Goal: Transaction & Acquisition: Purchase product/service

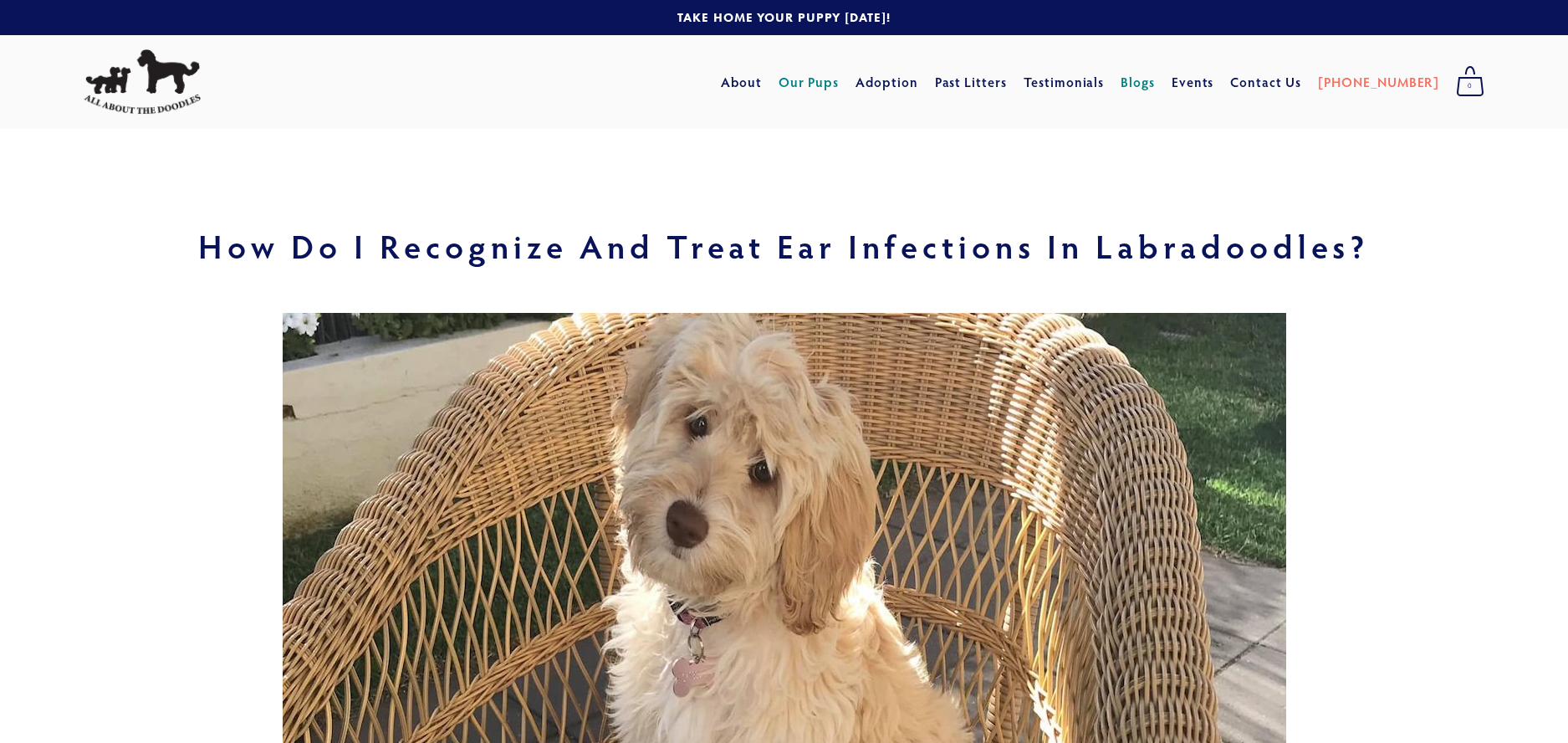
click at [840, 83] on link "Our Pups" at bounding box center [809, 82] width 61 height 30
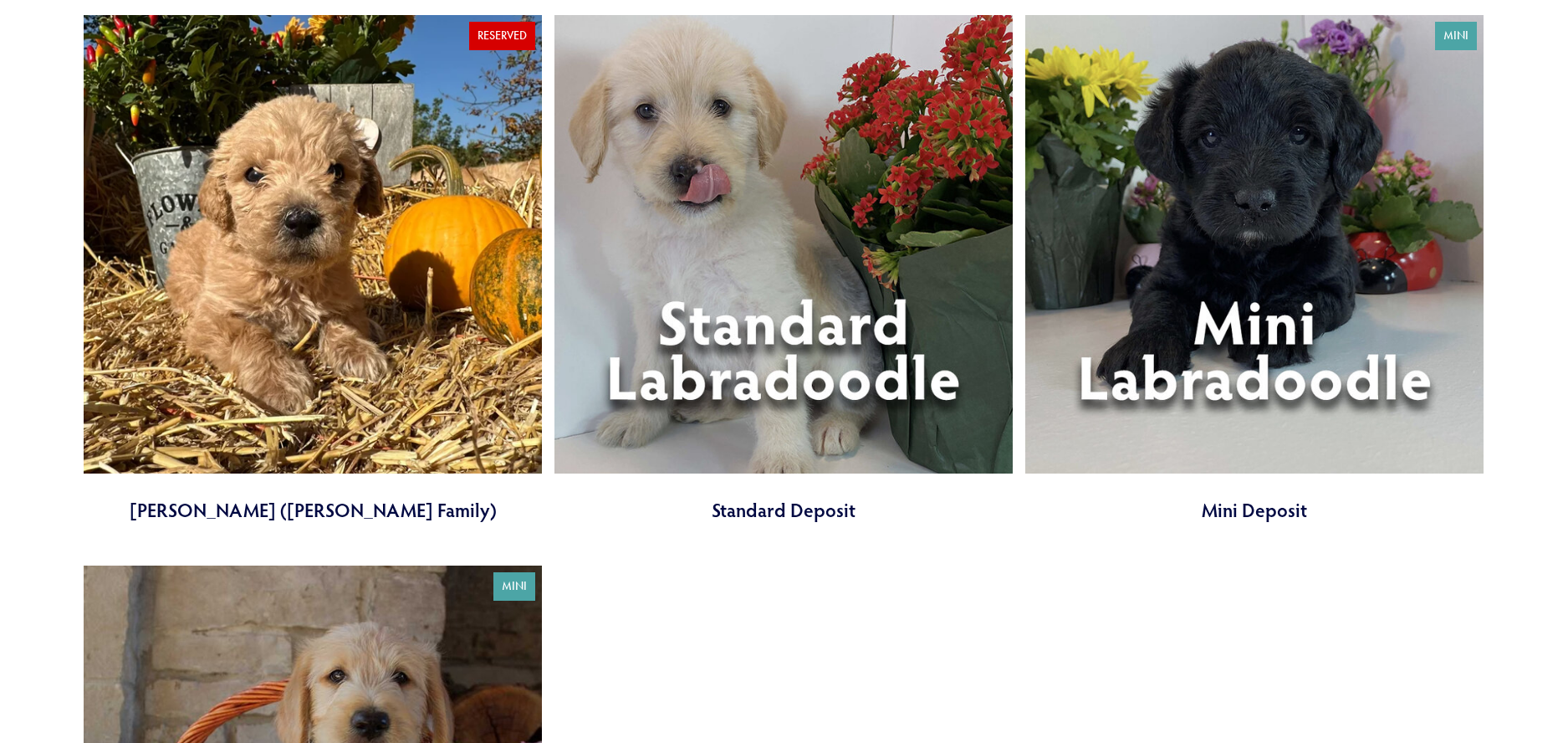
scroll to position [6107, 0]
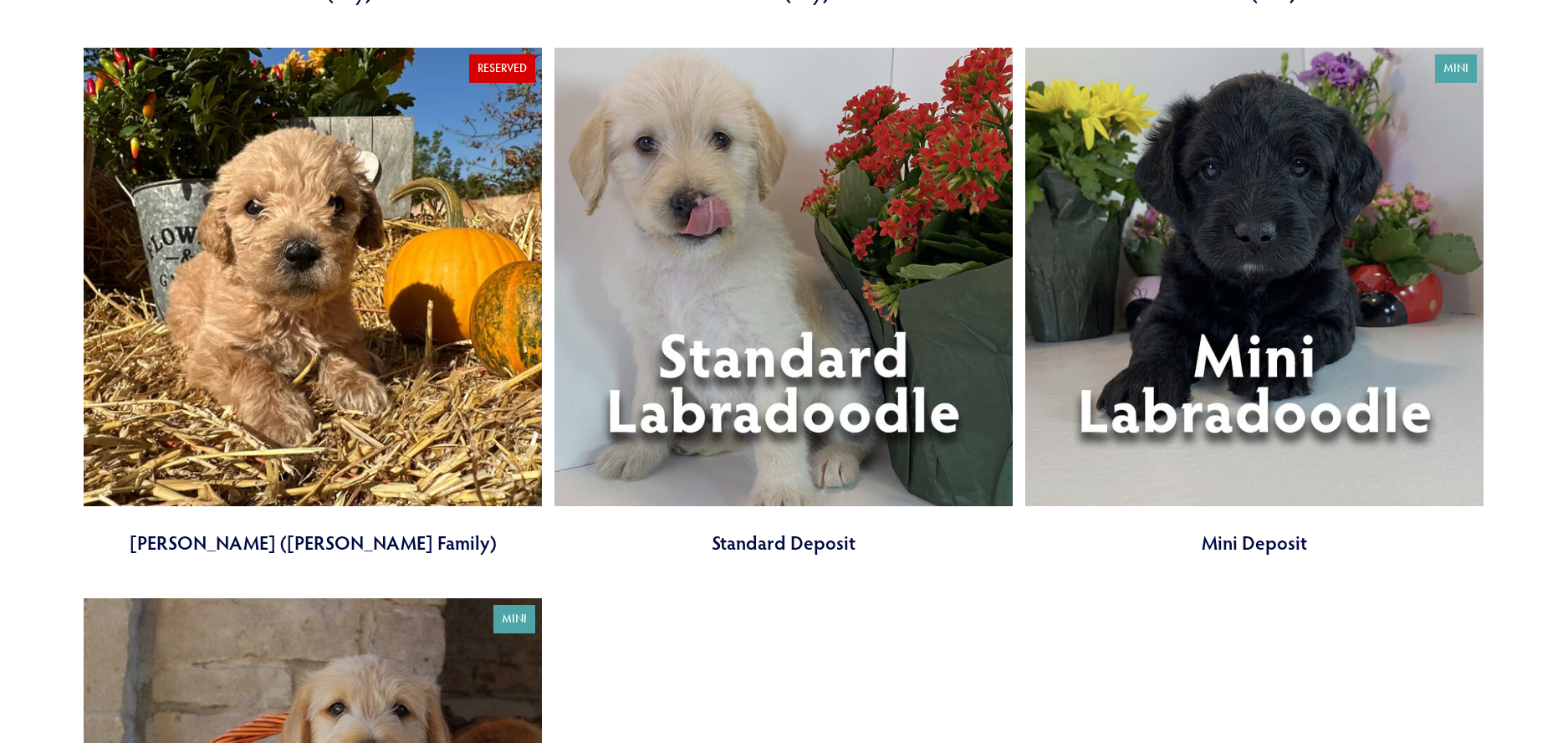
click at [764, 318] on link at bounding box center [784, 302] width 458 height 508
